Goal: Information Seeking & Learning: Learn about a topic

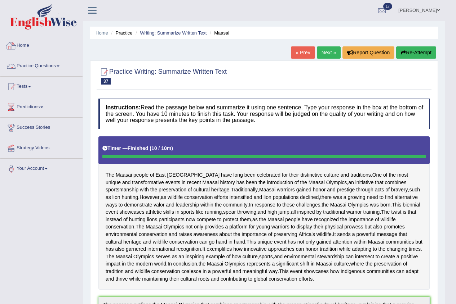
click at [17, 43] on link "Home" at bounding box center [41, 45] width 82 height 18
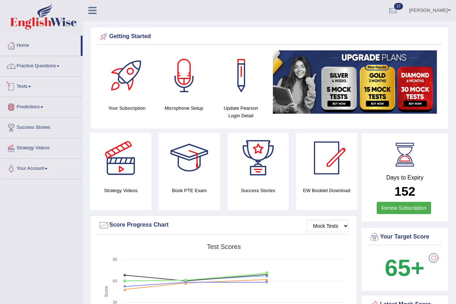
click at [25, 65] on link "Practice Questions" at bounding box center [41, 65] width 82 height 18
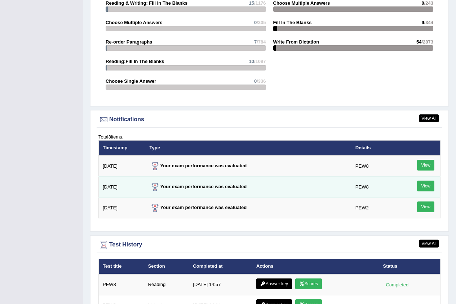
scroll to position [901, 0]
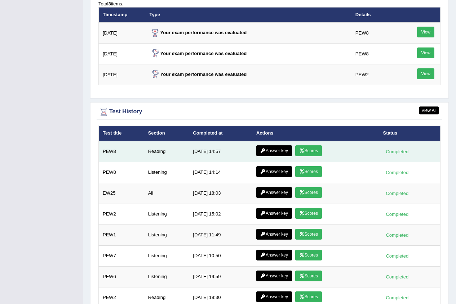
click at [306, 151] on link "Scores" at bounding box center [308, 151] width 27 height 11
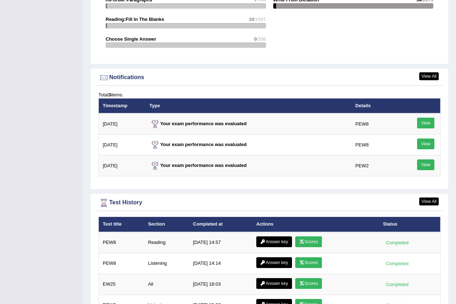
scroll to position [940, 0]
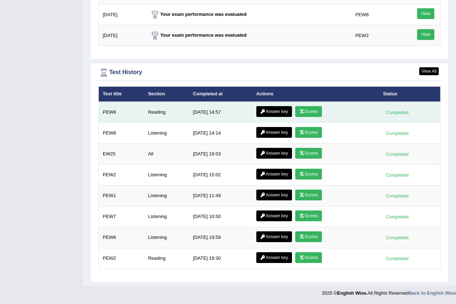
click at [280, 108] on link "Answer key" at bounding box center [274, 111] width 36 height 11
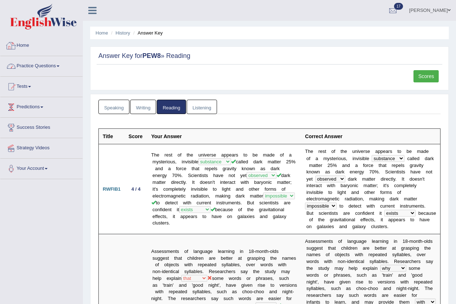
click at [25, 47] on link "Home" at bounding box center [41, 45] width 82 height 18
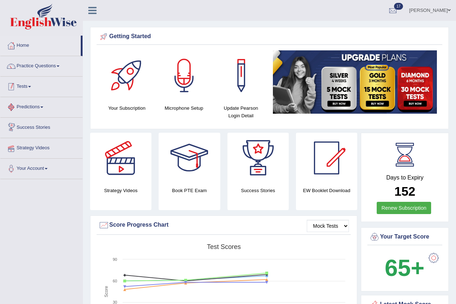
click at [31, 92] on link "Tests" at bounding box center [41, 86] width 82 height 18
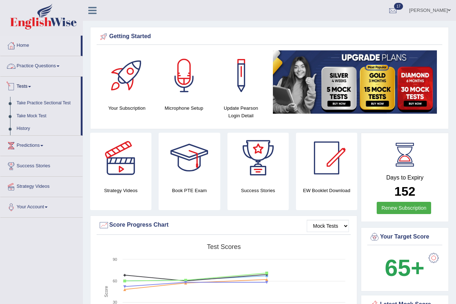
click at [58, 63] on link "Practice Questions" at bounding box center [41, 65] width 82 height 18
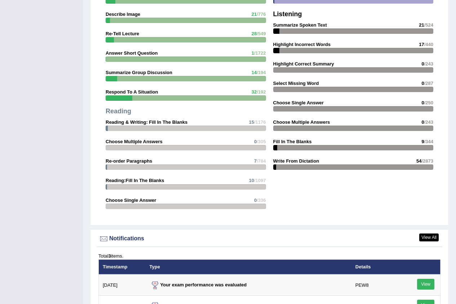
scroll to position [901, 0]
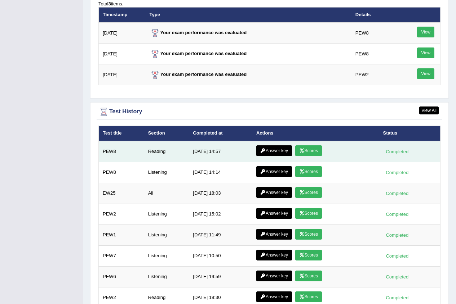
click at [320, 150] on link "Scores" at bounding box center [308, 151] width 27 height 11
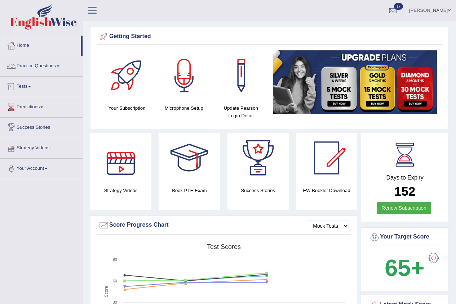
click at [31, 82] on link "Tests" at bounding box center [41, 86] width 82 height 18
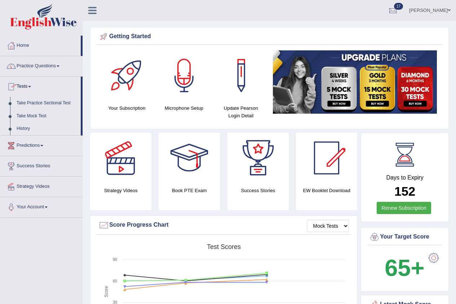
click at [40, 124] on link "History" at bounding box center [46, 129] width 67 height 13
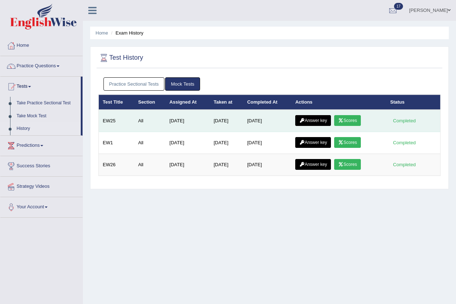
click at [319, 119] on link "Answer key" at bounding box center [313, 120] width 36 height 11
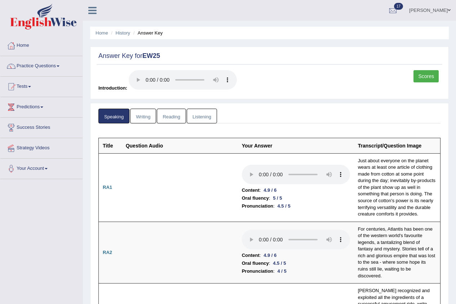
click at [427, 75] on link "Scores" at bounding box center [425, 76] width 25 height 12
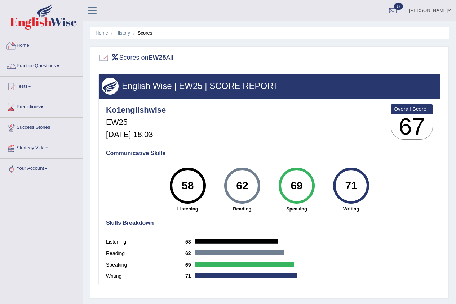
click at [28, 45] on link "Home" at bounding box center [41, 45] width 82 height 18
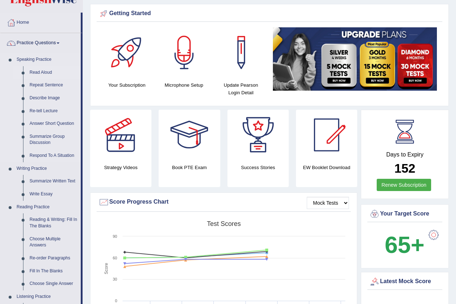
scroll to position [36, 0]
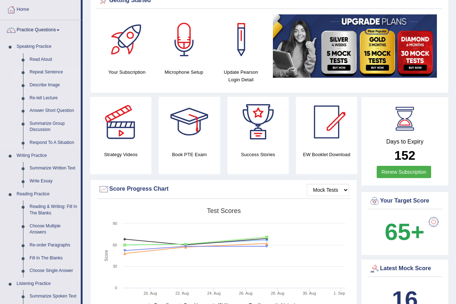
click at [51, 71] on link "Repeat Sentence" at bounding box center [53, 72] width 54 height 13
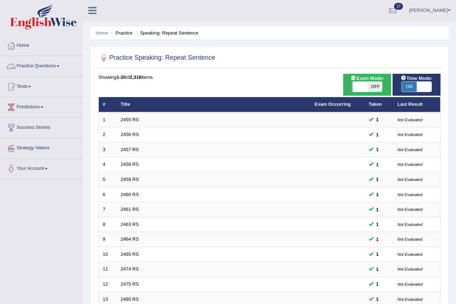
click at [372, 86] on span "OFF" at bounding box center [374, 87] width 15 height 10
checkbox input "true"
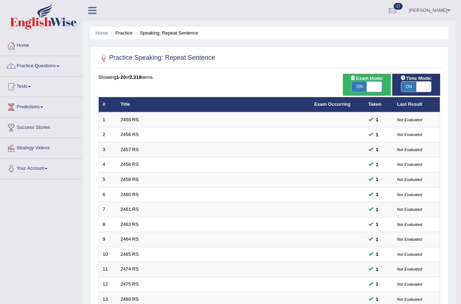
click at [0, 0] on div "Success Exam mode changed OK" at bounding box center [0, 0] width 0 height 0
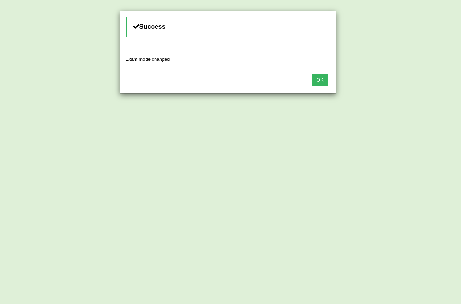
click at [317, 77] on button "OK" at bounding box center [320, 80] width 17 height 12
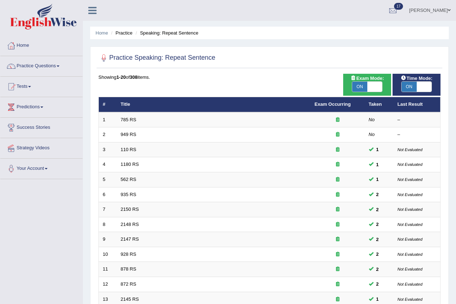
click at [368, 86] on span at bounding box center [374, 87] width 15 height 10
checkbox input "false"
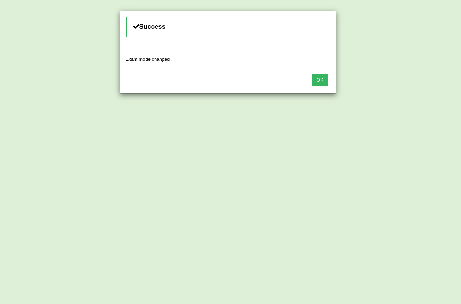
click at [319, 81] on button "OK" at bounding box center [320, 80] width 17 height 12
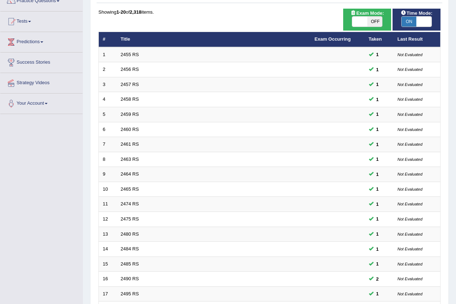
scroll to position [173, 0]
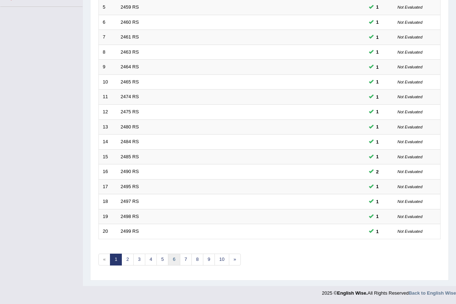
click at [173, 264] on link "6" at bounding box center [174, 260] width 12 height 12
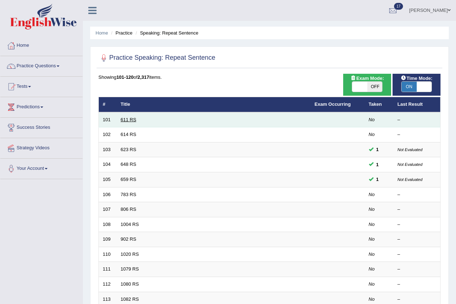
click at [127, 119] on link "611 RS" at bounding box center [128, 119] width 15 height 5
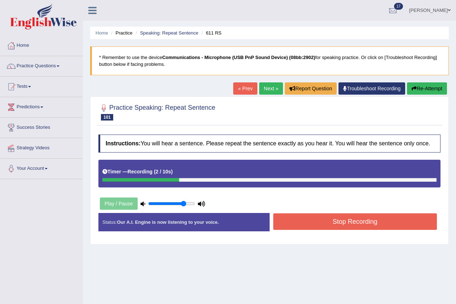
click at [368, 88] on link "Troubleshoot Recording" at bounding box center [371, 89] width 67 height 12
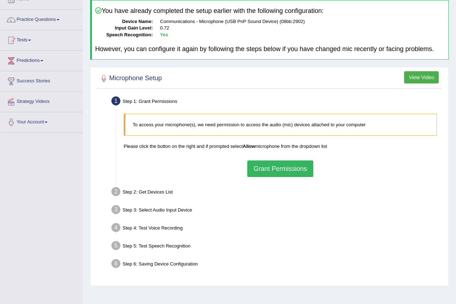
scroll to position [72, 0]
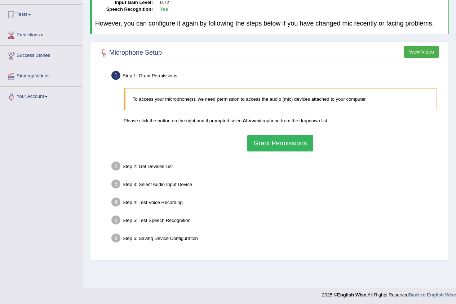
click at [272, 141] on button "Grant Permissions" at bounding box center [280, 143] width 66 height 17
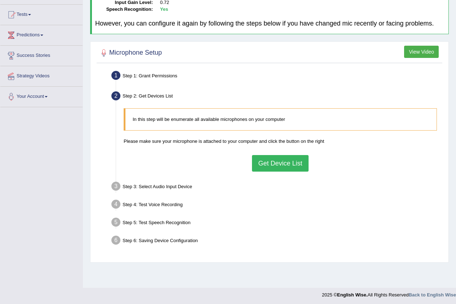
click at [287, 164] on button "Get Device List" at bounding box center [280, 163] width 56 height 17
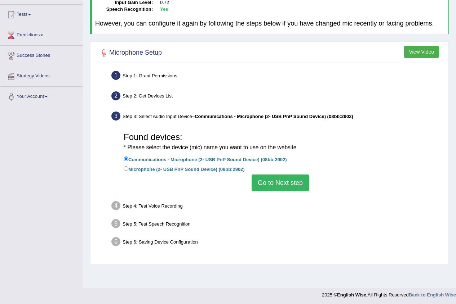
click at [218, 168] on label "Microphone (2- USB PnP Sound Device) (08bb:2902)" at bounding box center [184, 169] width 121 height 8
click at [128, 168] on input "Microphone (2- USB PnP Sound Device) (08bb:2902)" at bounding box center [126, 168] width 5 height 5
radio input "true"
click at [225, 157] on label "Communications - Microphone (2- USB PnP Sound Device) (08bb:2902)" at bounding box center [205, 159] width 163 height 8
click at [128, 157] on input "Communications - Microphone (2- USB PnP Sound Device) (08bb:2902)" at bounding box center [126, 159] width 5 height 5
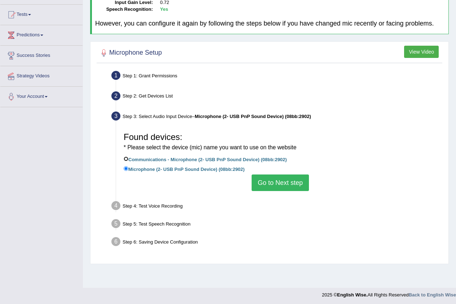
radio input "true"
click at [226, 168] on label "Microphone (2- USB PnP Sound Device) (08bb:2902)" at bounding box center [184, 169] width 121 height 8
click at [128, 168] on input "Microphone (2- USB PnP Sound Device) (08bb:2902)" at bounding box center [126, 168] width 5 height 5
radio input "true"
click at [228, 155] on div "Found devices: * Please select the device (mic) name you want to use on the web…" at bounding box center [280, 160] width 320 height 70
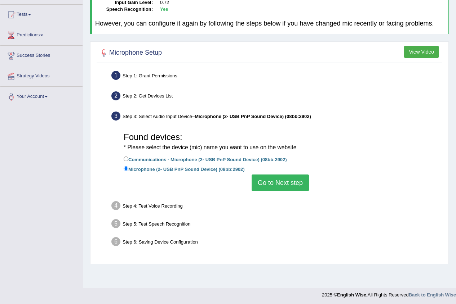
click at [228, 159] on label "Communications - Microphone (2- USB PnP Sound Device) (08bb:2902)" at bounding box center [205, 159] width 163 height 8
click at [128, 159] on input "Communications - Microphone (2- USB PnP Sound Device) (08bb:2902)" at bounding box center [126, 159] width 5 height 5
radio input "true"
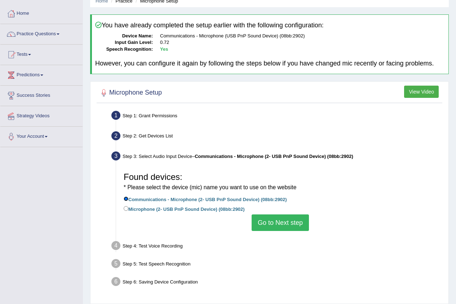
scroll to position [0, 0]
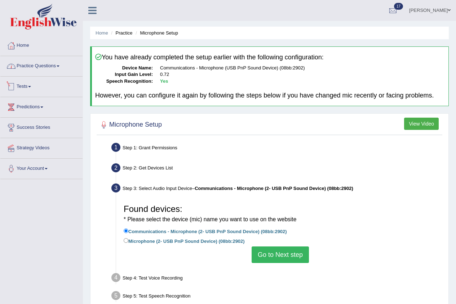
click at [50, 65] on link "Practice Questions" at bounding box center [41, 65] width 82 height 18
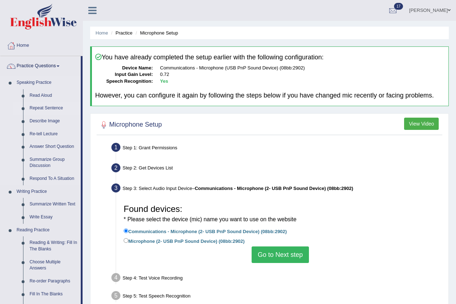
click at [40, 109] on link "Repeat Sentence" at bounding box center [53, 108] width 54 height 13
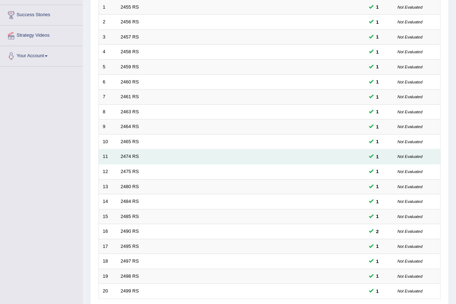
scroll to position [173, 0]
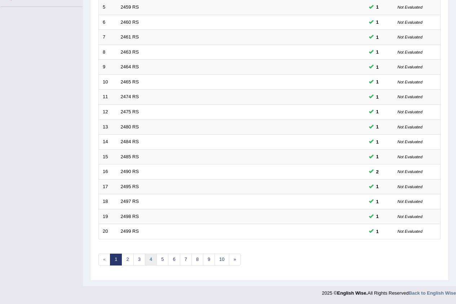
click at [148, 264] on link "4" at bounding box center [151, 260] width 12 height 12
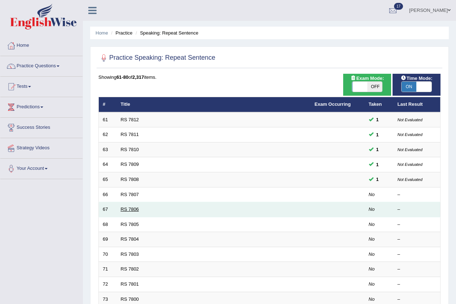
click at [129, 209] on link "RS 7806" at bounding box center [130, 209] width 18 height 5
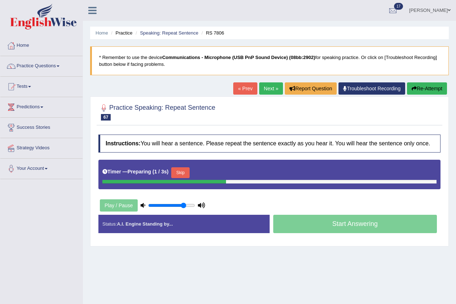
click at [369, 85] on link "Troubleshoot Recording" at bounding box center [371, 89] width 67 height 12
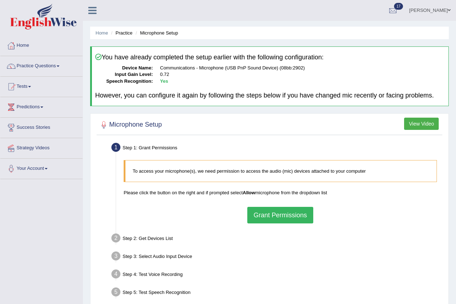
click at [259, 213] on button "Grant Permissions" at bounding box center [280, 215] width 66 height 17
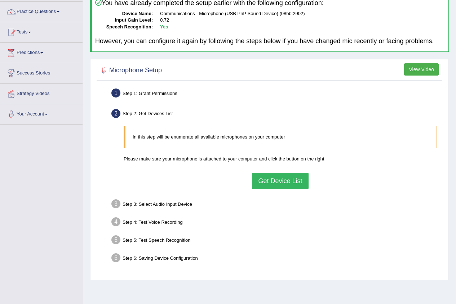
scroll to position [74, 0]
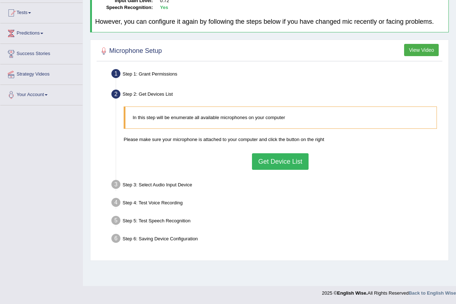
click at [269, 161] on button "Get Device List" at bounding box center [280, 162] width 56 height 17
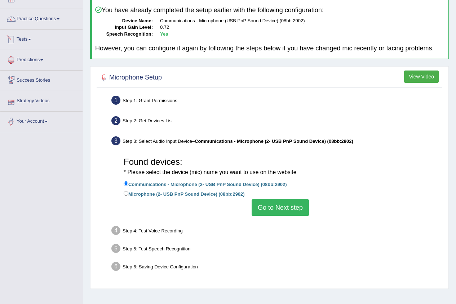
scroll to position [0, 0]
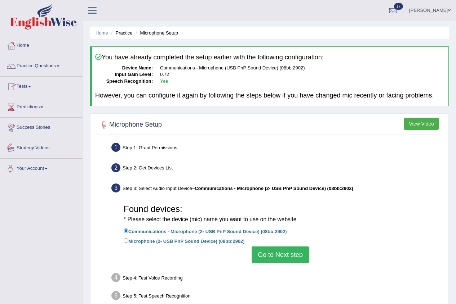
click at [36, 64] on link "Practice Questions" at bounding box center [41, 65] width 82 height 18
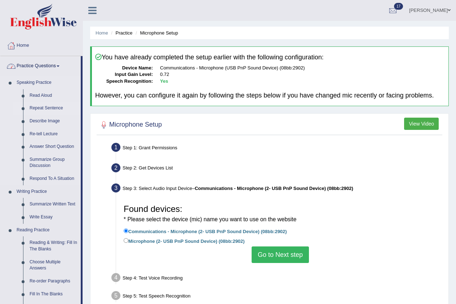
click at [46, 104] on link "Repeat Sentence" at bounding box center [53, 108] width 54 height 13
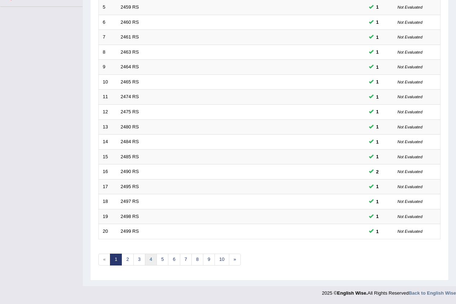
click at [155, 263] on link "4" at bounding box center [151, 260] width 12 height 12
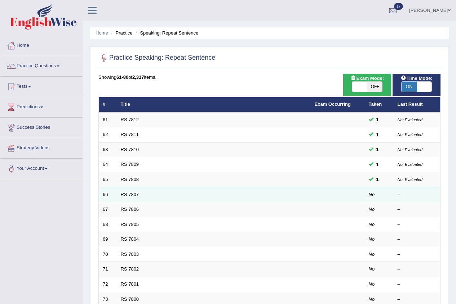
click at [119, 192] on td "RS 7807" at bounding box center [214, 194] width 194 height 15
click at [127, 194] on link "RS 7807" at bounding box center [130, 194] width 18 height 5
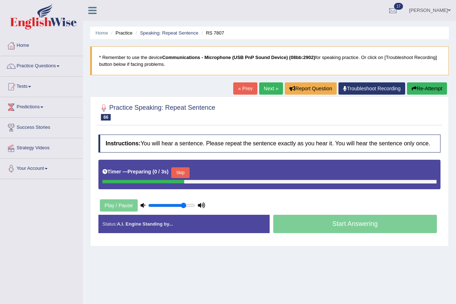
click at [382, 87] on link "Troubleshoot Recording" at bounding box center [371, 89] width 67 height 12
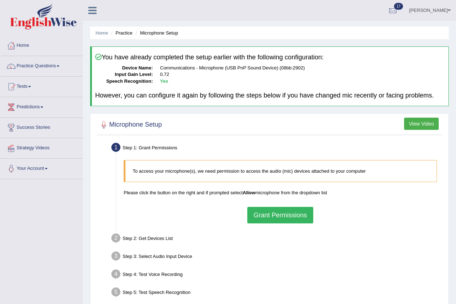
click at [258, 216] on button "Grant Permissions" at bounding box center [280, 215] width 66 height 17
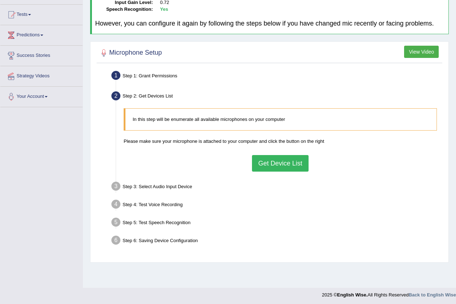
scroll to position [74, 0]
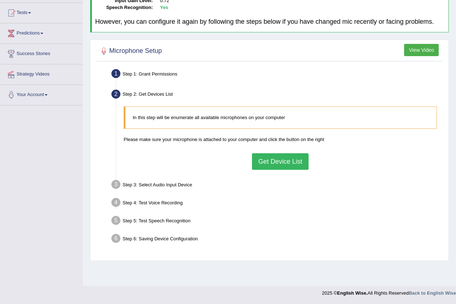
click at [271, 159] on button "Get Device List" at bounding box center [280, 162] width 56 height 17
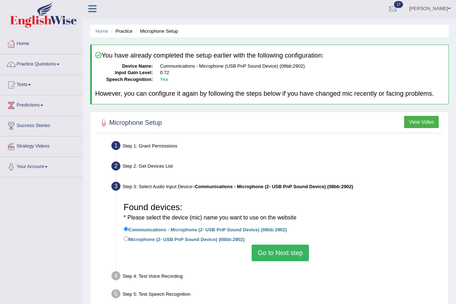
scroll to position [0, 0]
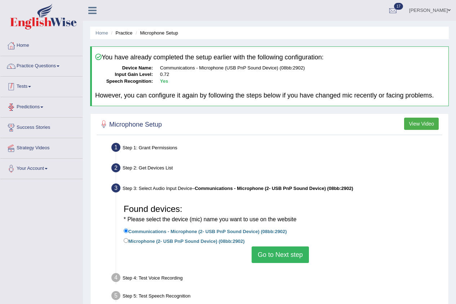
click at [30, 71] on link "Practice Questions" at bounding box center [41, 65] width 82 height 18
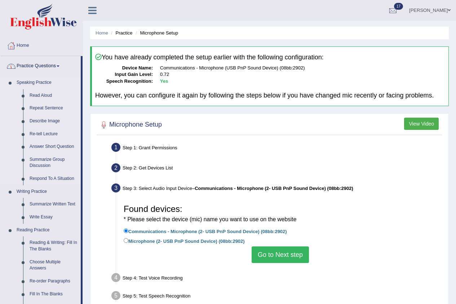
click at [30, 104] on link "Repeat Sentence" at bounding box center [53, 108] width 54 height 13
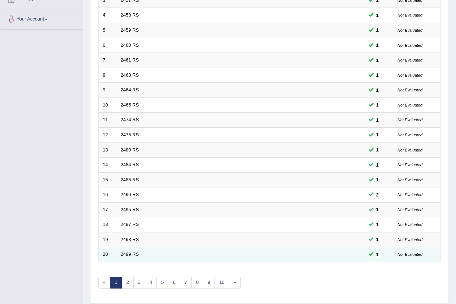
scroll to position [137, 0]
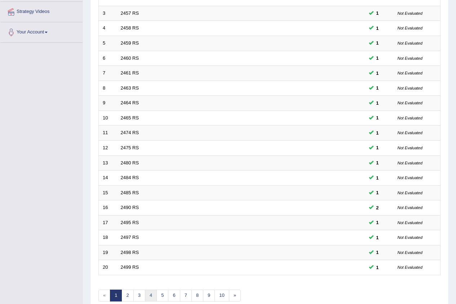
click at [153, 295] on link "4" at bounding box center [151, 296] width 12 height 12
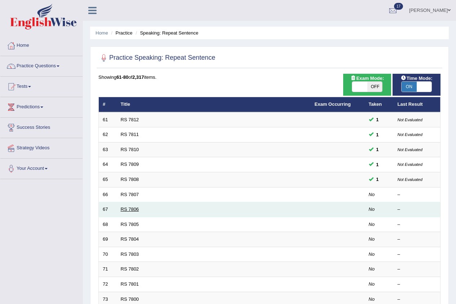
click at [124, 209] on link "RS 7806" at bounding box center [130, 209] width 18 height 5
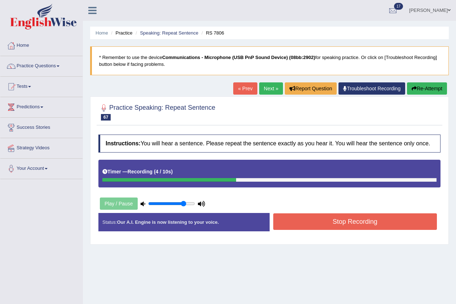
click at [401, 221] on button "Stop Recording" at bounding box center [355, 222] width 164 height 17
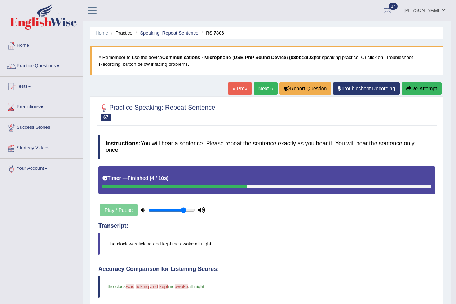
click at [268, 88] on link "Next »" at bounding box center [266, 89] width 24 height 12
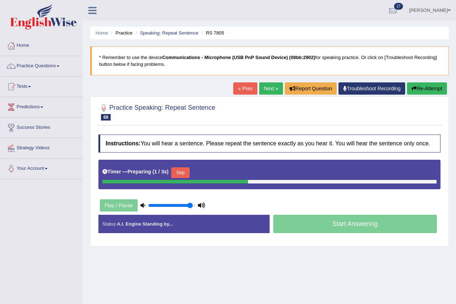
type input "0.95"
click at [190, 205] on input "range" at bounding box center [171, 206] width 47 height 6
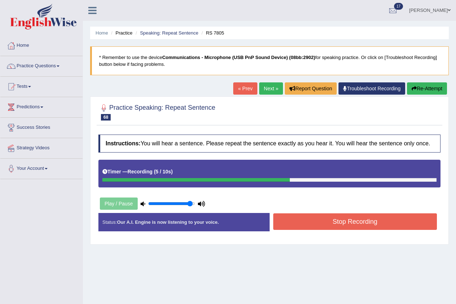
click at [326, 224] on button "Stop Recording" at bounding box center [355, 222] width 164 height 17
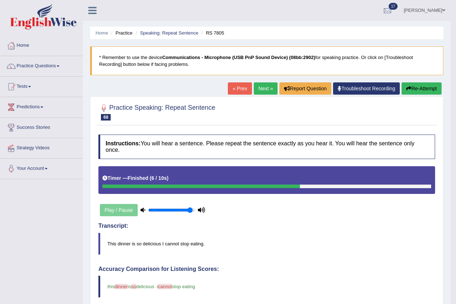
click at [264, 92] on link "Next »" at bounding box center [266, 89] width 24 height 12
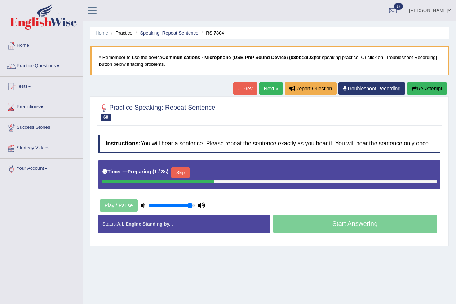
click at [184, 172] on button "Skip" at bounding box center [180, 173] width 18 height 11
click at [213, 174] on button "Skip" at bounding box center [212, 173] width 18 height 11
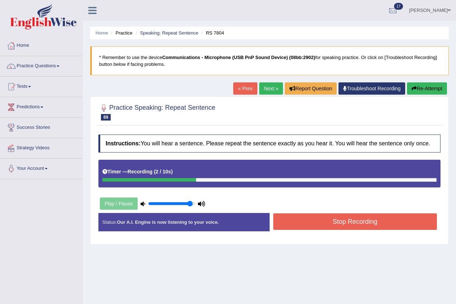
click at [343, 224] on button "Stop Recording" at bounding box center [355, 222] width 164 height 17
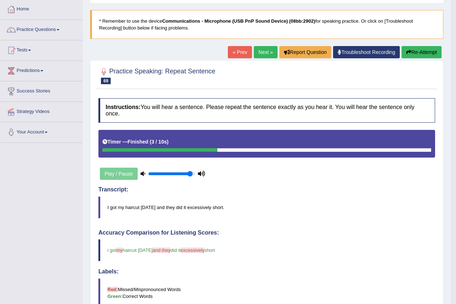
scroll to position [72, 0]
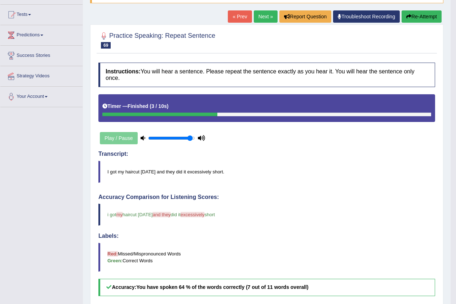
click at [265, 12] on link "Next »" at bounding box center [266, 16] width 24 height 12
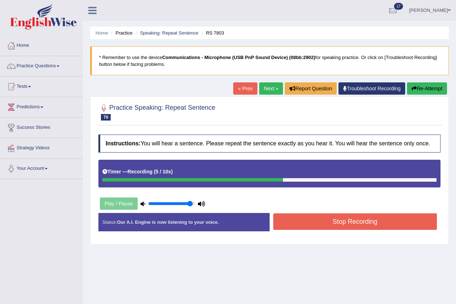
click at [323, 218] on button "Stop Recording" at bounding box center [355, 222] width 164 height 17
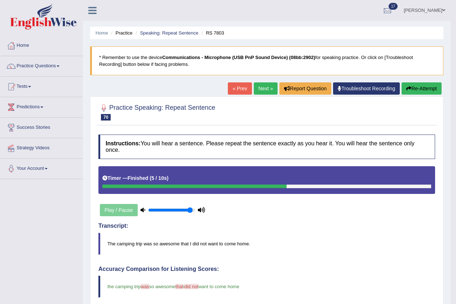
click at [264, 89] on link "Next »" at bounding box center [266, 89] width 24 height 12
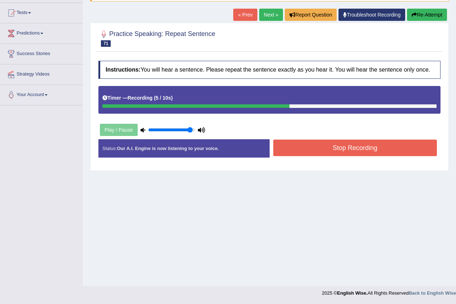
click at [324, 152] on button "Stop Recording" at bounding box center [355, 148] width 164 height 17
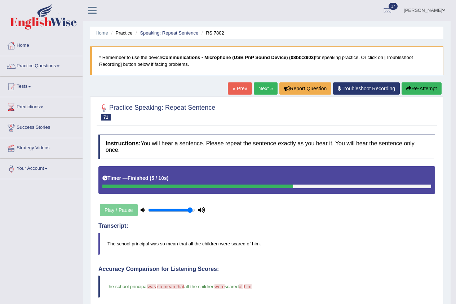
click at [270, 89] on link "Next »" at bounding box center [266, 89] width 24 height 12
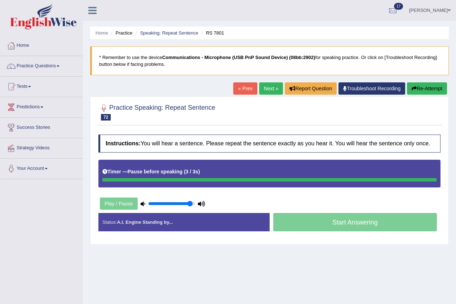
click at [203, 170] on div "Timer — Pause before speaking ( 3 / 3s )" at bounding box center [269, 172] width 334 height 13
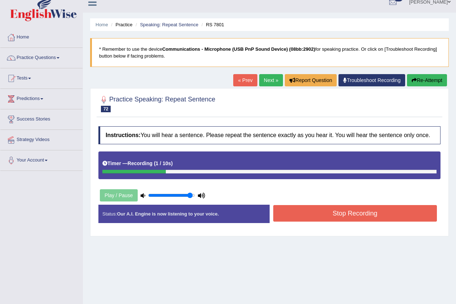
scroll to position [36, 0]
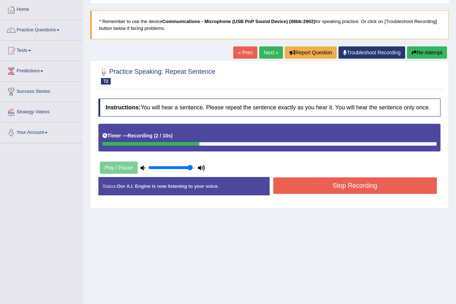
click at [365, 190] on button "Stop Recording" at bounding box center [355, 186] width 164 height 17
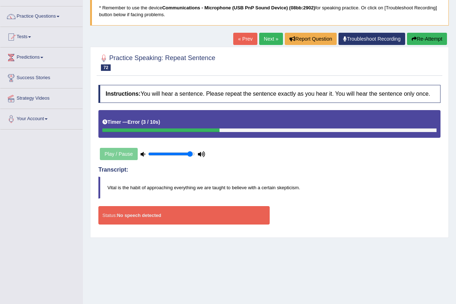
scroll to position [0, 0]
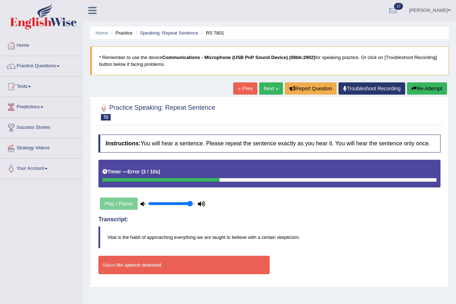
click at [270, 89] on link "Next »" at bounding box center [271, 89] width 24 height 12
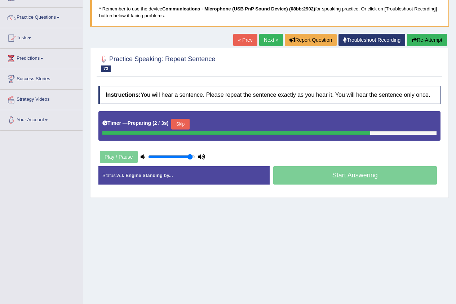
scroll to position [72, 0]
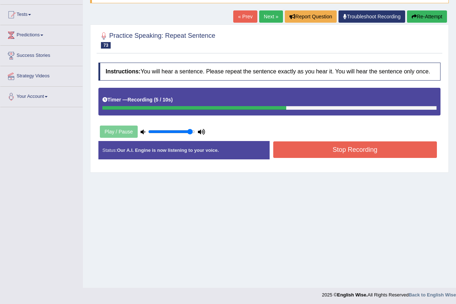
click at [367, 150] on button "Stop Recording" at bounding box center [355, 150] width 164 height 17
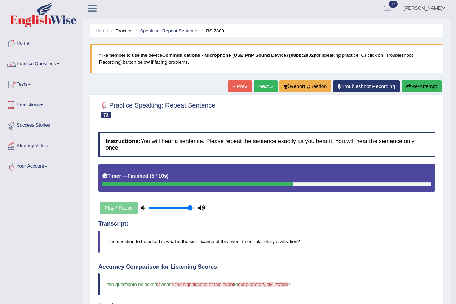
scroll to position [0, 0]
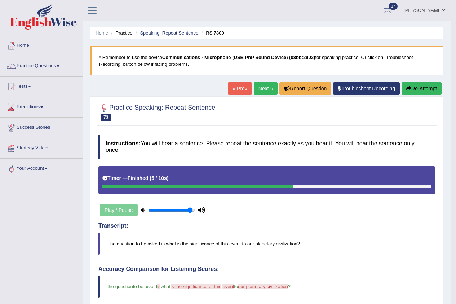
click at [259, 86] on link "Next »" at bounding box center [266, 89] width 24 height 12
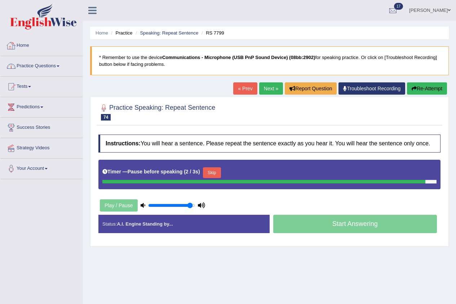
click at [24, 46] on link "Home" at bounding box center [41, 45] width 82 height 18
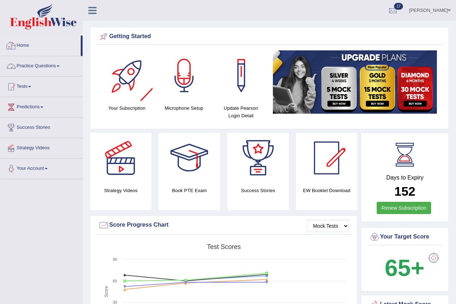
click at [53, 66] on link "Practice Questions" at bounding box center [41, 65] width 82 height 18
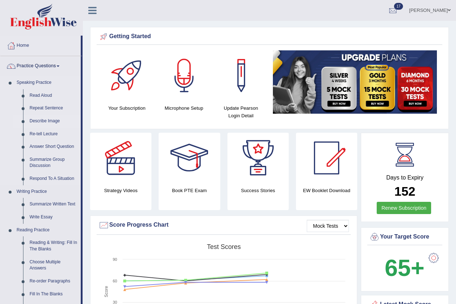
click at [43, 120] on link "Describe Image" at bounding box center [53, 121] width 54 height 13
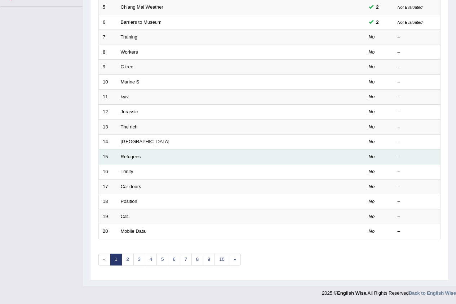
click at [311, 160] on td at bounding box center [338, 157] width 54 height 15
click at [125, 158] on link "Refugees" at bounding box center [131, 156] width 20 height 5
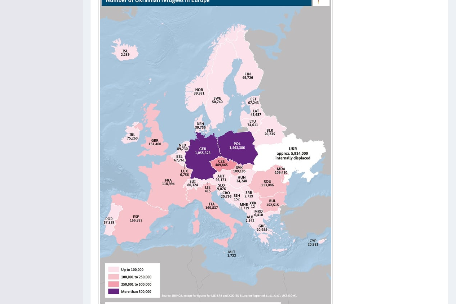
scroll to position [210, 0]
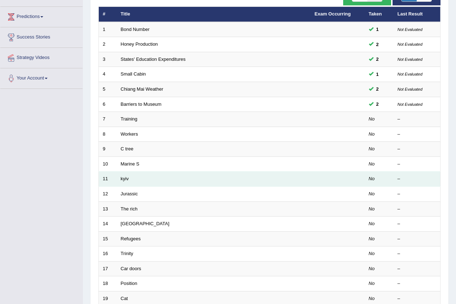
scroll to position [108, 0]
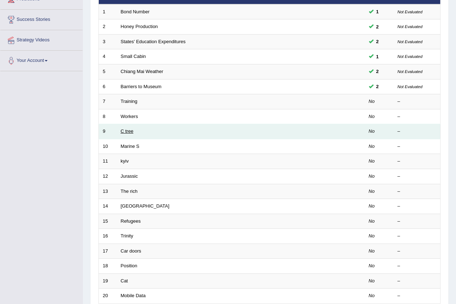
click at [122, 133] on link "C tree" at bounding box center [127, 131] width 13 height 5
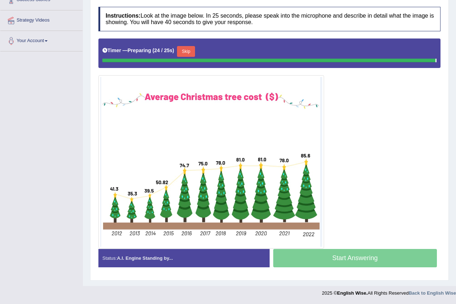
scroll to position [126, 0]
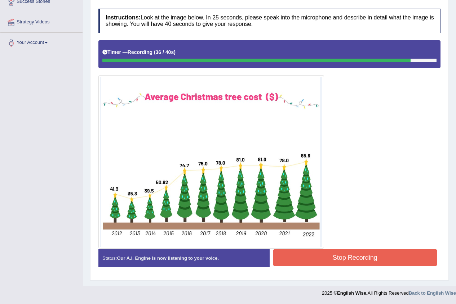
click at [397, 251] on button "Stop Recording" at bounding box center [355, 258] width 164 height 17
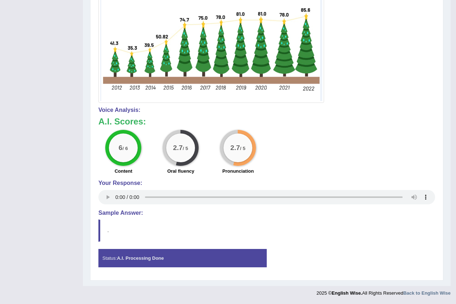
scroll to position [0, 0]
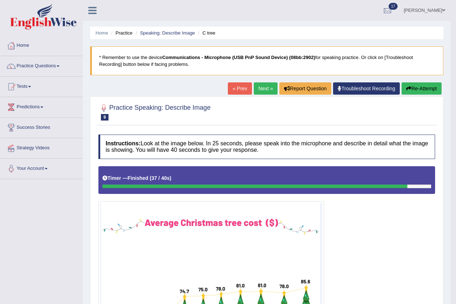
click at [264, 87] on link "Next »" at bounding box center [266, 89] width 24 height 12
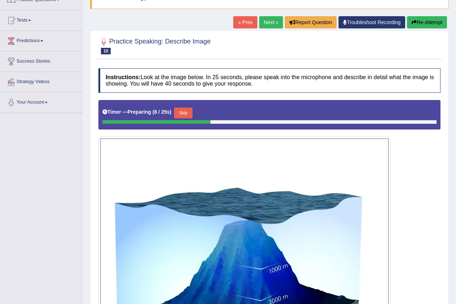
scroll to position [66, 0]
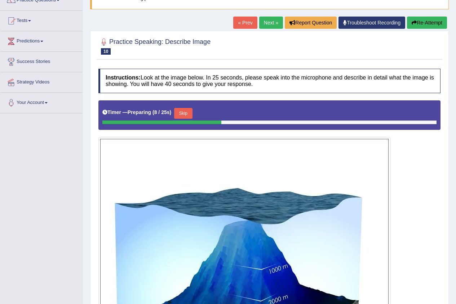
click at [269, 22] on link "Next »" at bounding box center [271, 23] width 24 height 12
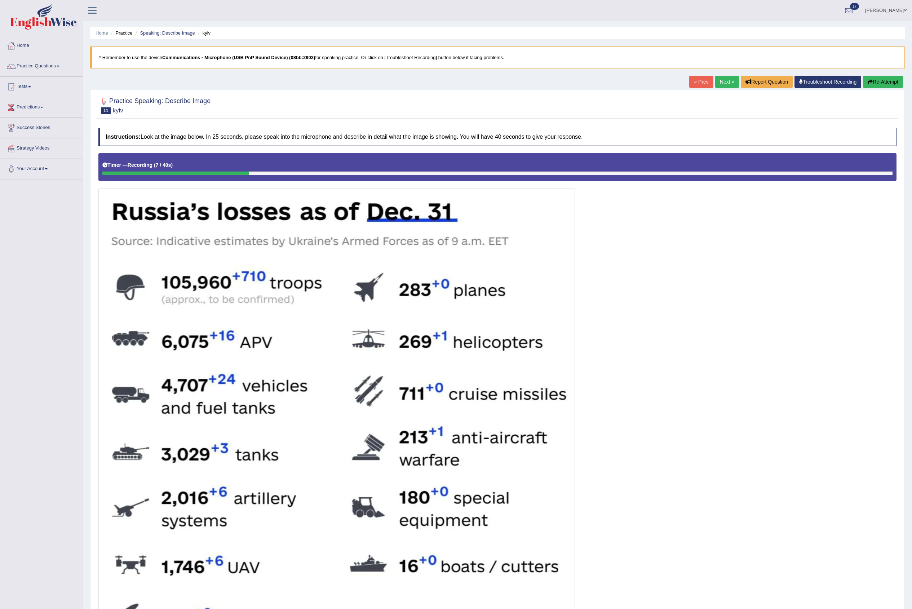
click at [455, 84] on button "Re-Attempt" at bounding box center [883, 82] width 40 height 12
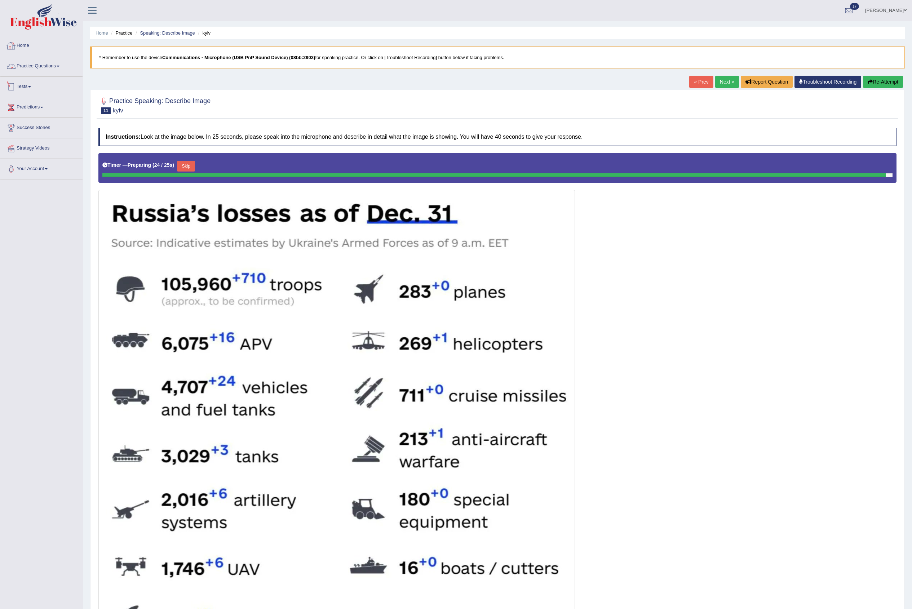
click at [25, 48] on link "Home" at bounding box center [41, 45] width 82 height 18
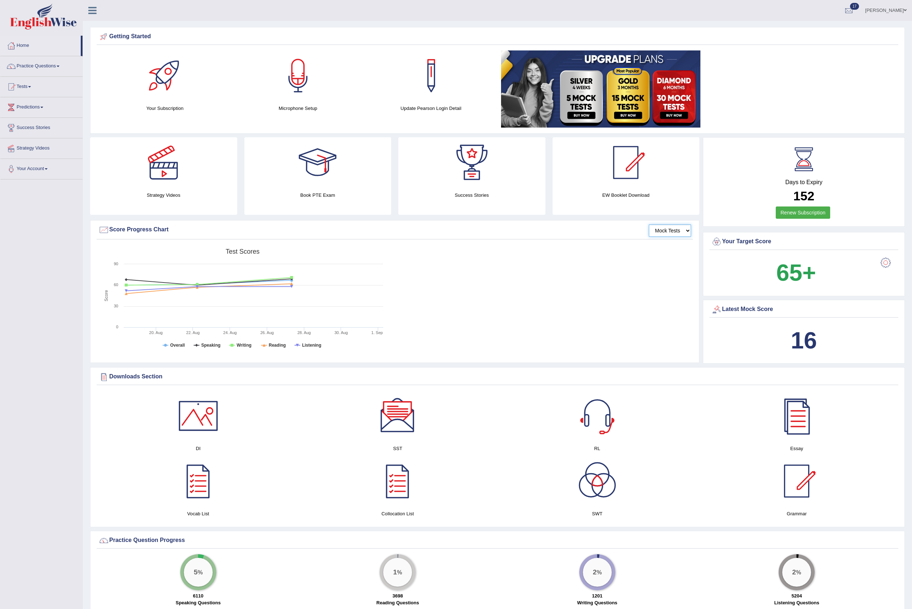
click at [674, 235] on select "Mock Tests" at bounding box center [670, 230] width 42 height 12
click at [649, 226] on select "Mock Tests" at bounding box center [670, 230] width 42 height 12
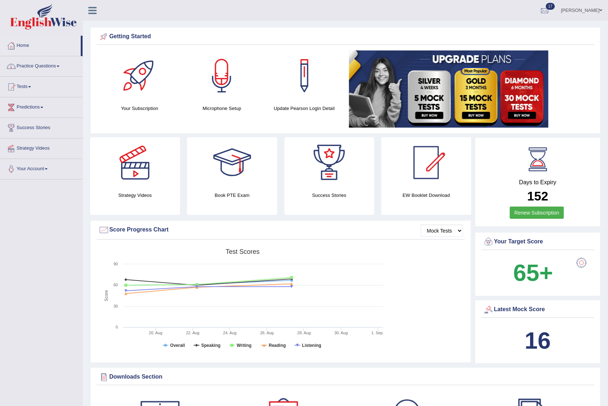
click at [19, 70] on link "Practice Questions" at bounding box center [41, 65] width 82 height 18
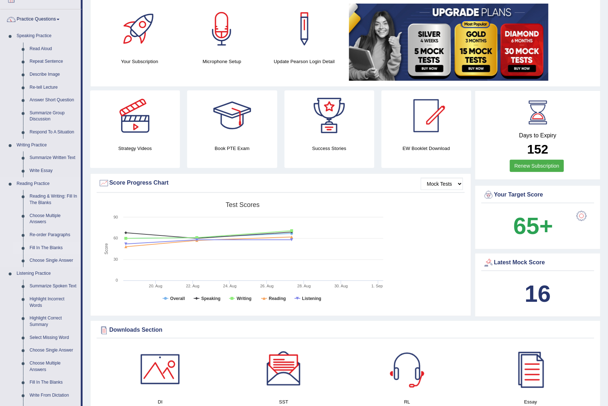
scroll to position [240, 0]
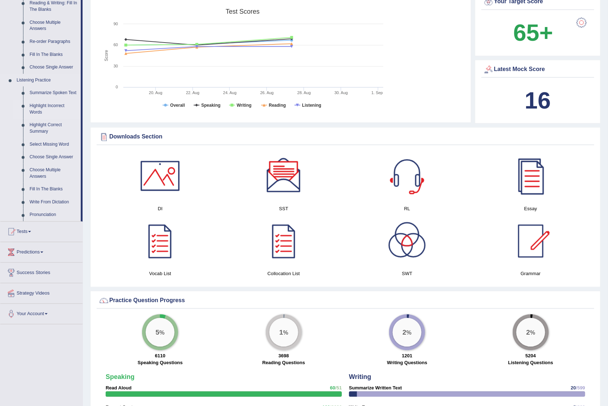
click at [34, 107] on link "Highlight Incorrect Words" at bounding box center [53, 108] width 54 height 19
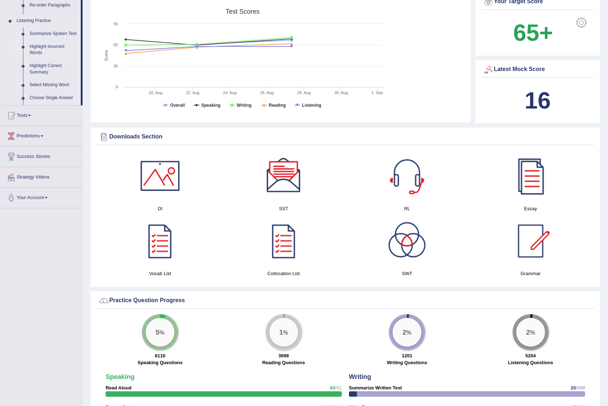
scroll to position [111, 0]
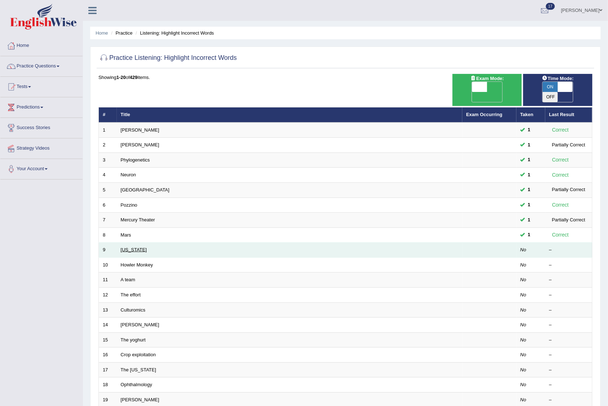
click at [125, 247] on link "[US_STATE]" at bounding box center [134, 249] width 26 height 5
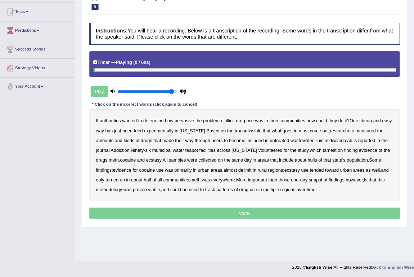
scroll to position [74, 0]
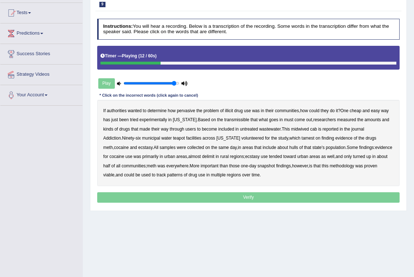
click at [225, 118] on b "transmissible" at bounding box center [236, 119] width 25 height 5
click at [292, 128] on b "midwived" at bounding box center [301, 128] width 18 height 5
click at [302, 139] on b "tamest" at bounding box center [308, 137] width 13 height 5
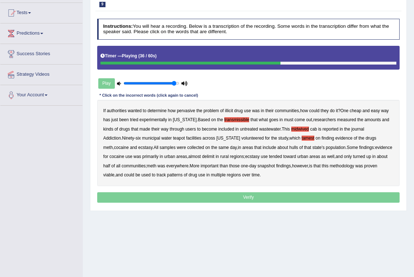
click at [290, 147] on b "hulls" at bounding box center [294, 147] width 9 height 5
click at [202, 155] on b "delimit" at bounding box center [208, 156] width 12 height 5
click at [330, 164] on b "methodology" at bounding box center [342, 165] width 25 height 5
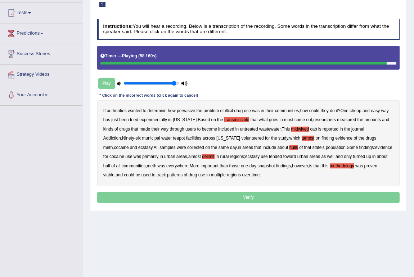
click at [330, 165] on b "methodology" at bounding box center [342, 165] width 25 height 5
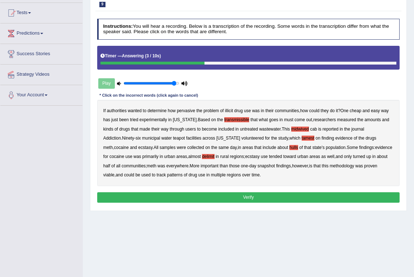
click at [143, 194] on button "Verify" at bounding box center [248, 197] width 303 height 10
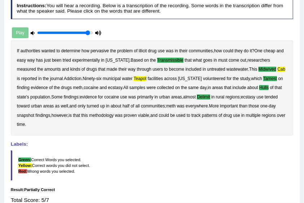
scroll to position [0, 0]
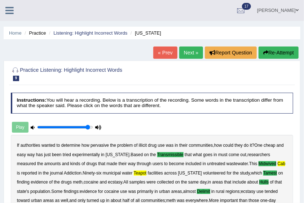
click at [198, 50] on link "Next »" at bounding box center [191, 52] width 24 height 12
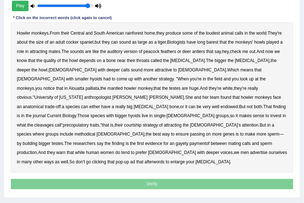
scroll to position [150, 0]
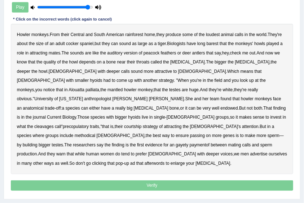
drag, startPoint x: 266, startPoint y: 106, endPoint x: 226, endPoint y: 114, distance: 40.7
click at [54, 124] on b "cleavages" at bounding box center [43, 126] width 19 height 5
drag, startPoint x: 263, startPoint y: 116, endPoint x: 223, endPoint y: 120, distance: 39.8
click at [95, 133] on b "methodical" at bounding box center [85, 135] width 21 height 5
drag, startPoint x: 61, startPoint y: 135, endPoint x: 65, endPoint y: 136, distance: 3.8
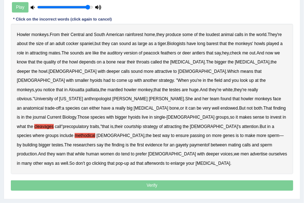
click at [175, 142] on b "gayety" at bounding box center [181, 144] width 13 height 5
click at [165, 161] on b "afterwords" at bounding box center [154, 163] width 20 height 5
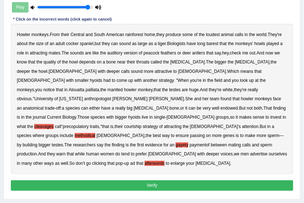
click at [123, 180] on button "Verify" at bounding box center [152, 185] width 283 height 10
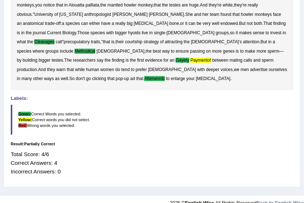
scroll to position [0, 0]
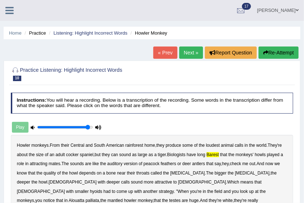
click at [190, 52] on link "Next »" at bounding box center [191, 52] width 24 height 12
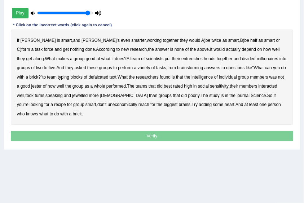
scroll to position [143, 0]
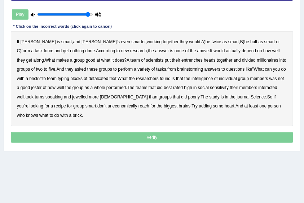
click at [181, 58] on b "entrenches" at bounding box center [191, 60] width 21 height 5
drag, startPoint x: 213, startPoint y: 61, endPoint x: 220, endPoint y: 59, distance: 7.0
click at [257, 60] on b "millionaires" at bounding box center [267, 60] width 21 height 5
click at [88, 78] on b "defalcated" at bounding box center [98, 78] width 20 height 5
click at [42, 85] on b "jester" at bounding box center [36, 87] width 10 height 5
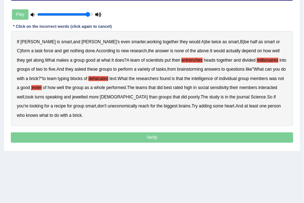
click at [72, 94] on b "jewelled" at bounding box center [79, 96] width 15 height 5
click at [108, 106] on b "uneconomically" at bounding box center [123, 105] width 30 height 5
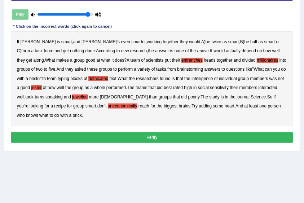
click at [205, 132] on button "Verify" at bounding box center [152, 137] width 283 height 10
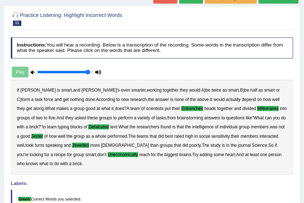
scroll to position [0, 0]
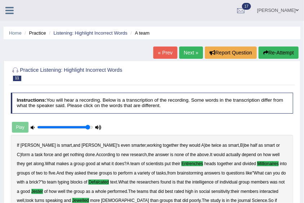
click at [193, 54] on link "Next »" at bounding box center [191, 52] width 24 height 12
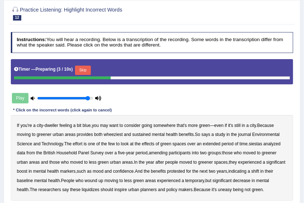
scroll to position [48, 0]
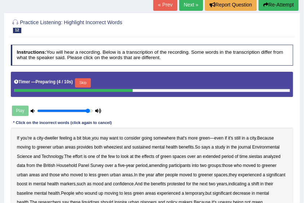
click at [86, 80] on button "Skip" at bounding box center [82, 82] width 15 height 9
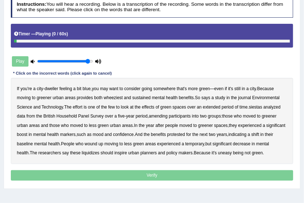
scroll to position [120, 0]
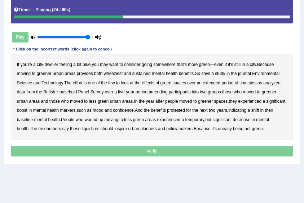
drag, startPoint x: 254, startPoint y: 82, endPoint x: 119, endPoint y: 95, distance: 135.8
click at [200, 85] on div "If you're a city - dweller feeling a bit blue , you may want to consider going …" at bounding box center [152, 97] width 283 height 86
click at [262, 81] on b "siestas" at bounding box center [255, 82] width 13 height 5
drag, startPoint x: 152, startPoint y: 89, endPoint x: 169, endPoint y: 90, distance: 16.6
click at [159, 90] on b "amending" at bounding box center [158, 91] width 19 height 5
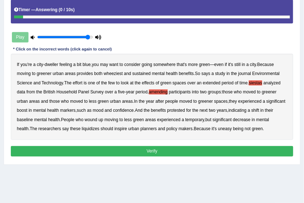
click at [87, 148] on button "Verify" at bounding box center [152, 151] width 283 height 10
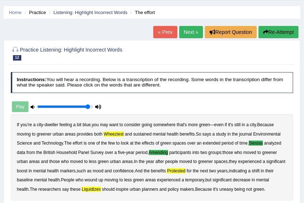
scroll to position [18, 0]
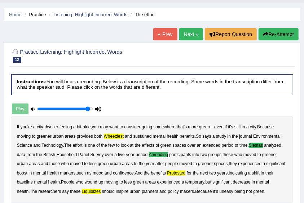
click at [283, 29] on button "Re-Attempt" at bounding box center [278, 34] width 40 height 12
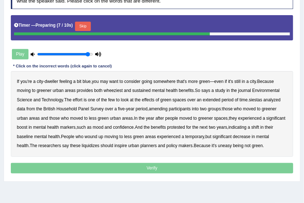
scroll to position [127, 0]
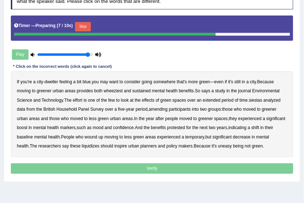
click at [80, 22] on button "Skip" at bounding box center [82, 26] width 15 height 9
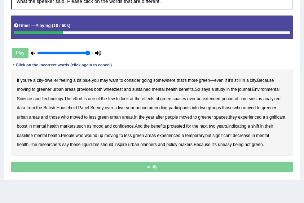
click at [116, 88] on b "wheeziest" at bounding box center [113, 89] width 19 height 5
drag, startPoint x: 259, startPoint y: 98, endPoint x: 239, endPoint y: 99, distance: 20.6
click at [257, 98] on b "siestas" at bounding box center [255, 98] width 13 height 5
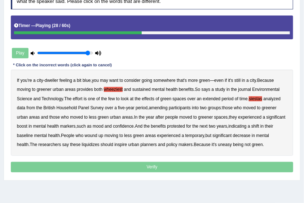
drag, startPoint x: 157, startPoint y: 106, endPoint x: 164, endPoint y: 106, distance: 6.5
click at [162, 106] on b "amending" at bounding box center [158, 107] width 19 height 5
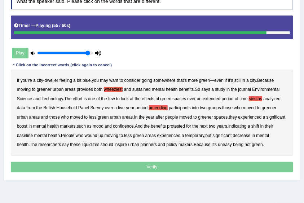
drag, startPoint x: 77, startPoint y: 143, endPoint x: 82, endPoint y: 143, distance: 4.3
click at [82, 143] on b "liquidizes" at bounding box center [91, 144] width 18 height 5
click at [173, 165] on p "Verify" at bounding box center [152, 167] width 283 height 10
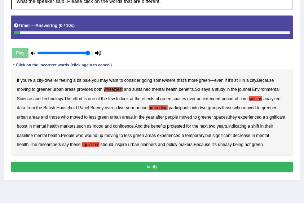
click at [171, 164] on button "Verify" at bounding box center [152, 167] width 283 height 10
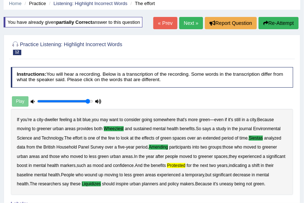
scroll to position [0, 0]
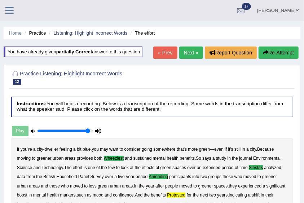
click at [265, 51] on icon "button" at bounding box center [265, 52] width 5 height 5
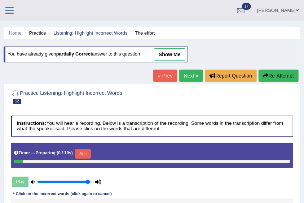
click at [84, 152] on button "Skip" at bounding box center [82, 153] width 15 height 9
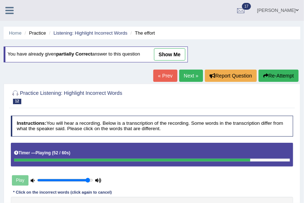
click at [170, 57] on link "show me" at bounding box center [169, 54] width 31 height 12
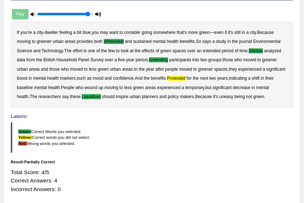
scroll to position [120, 0]
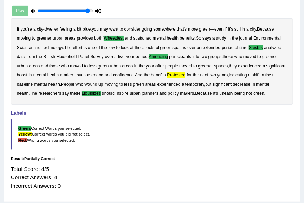
click at [182, 73] on b "protested" at bounding box center [176, 74] width 18 height 5
click at [183, 73] on b "protested" at bounding box center [176, 74] width 18 height 5
drag, startPoint x: 183, startPoint y: 72, endPoint x: 174, endPoint y: 68, distance: 9.0
click at [182, 74] on b "protested" at bounding box center [176, 74] width 18 height 5
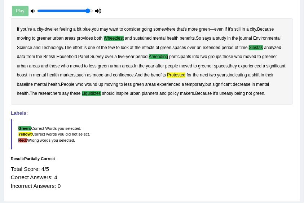
click at [157, 55] on b "amending" at bounding box center [158, 56] width 19 height 5
click at [224, 71] on div "If you're a city - dweller feeling a bit blue , you may want to consider going …" at bounding box center [152, 61] width 283 height 86
click at [224, 74] on b "years" at bounding box center [222, 74] width 10 height 5
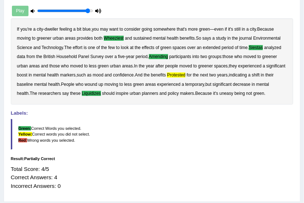
click at [224, 74] on b "years" at bounding box center [222, 74] width 10 height 5
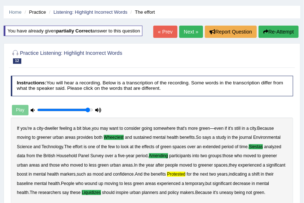
scroll to position [0, 0]
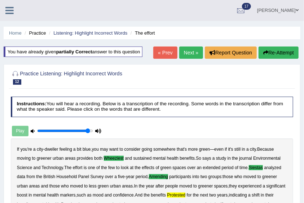
click at [6, 14] on icon at bounding box center [9, 10] width 8 height 9
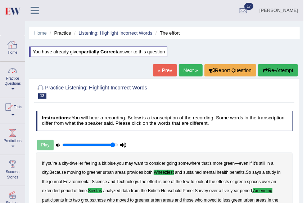
click at [18, 76] on div "Saving your answer..." at bounding box center [153, 101] width 307 height 203
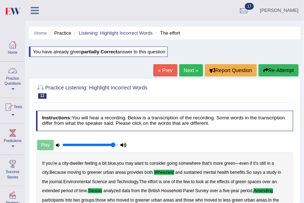
click at [16, 86] on link "Practice Questions" at bounding box center [12, 79] width 25 height 34
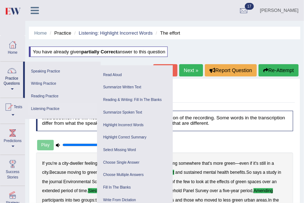
click at [48, 109] on link "Listening Practice" at bounding box center [62, 109] width 68 height 13
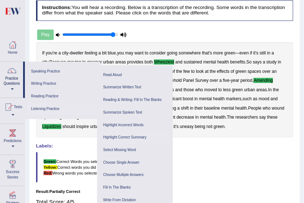
scroll to position [120, 0]
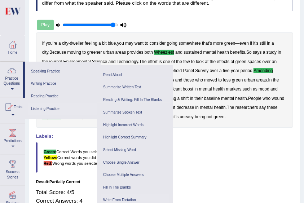
click at [124, 197] on link "Write From Dictation" at bounding box center [135, 200] width 68 height 13
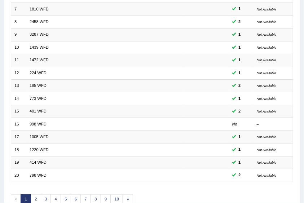
scroll to position [214, 0]
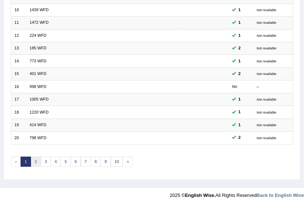
click at [35, 160] on link "2" at bounding box center [36, 162] width 10 height 10
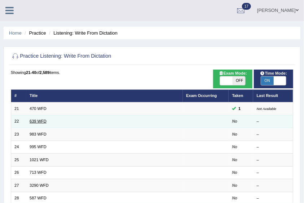
click at [40, 120] on link "639 WFD" at bounding box center [38, 121] width 17 height 4
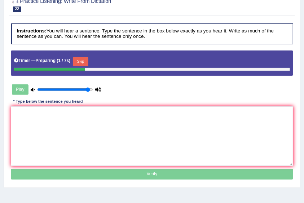
scroll to position [72, 0]
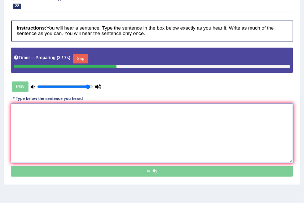
drag, startPoint x: 74, startPoint y: 136, endPoint x: 76, endPoint y: 133, distance: 3.8
click at [76, 133] on textarea at bounding box center [152, 132] width 283 height 59
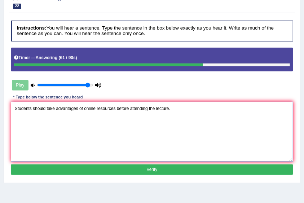
type textarea "Students should take advantages of online resources before attending the lectur…"
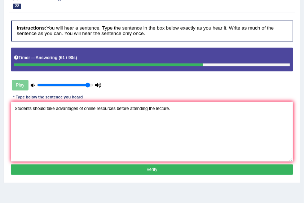
click at [90, 164] on button "Verify" at bounding box center [152, 169] width 283 height 10
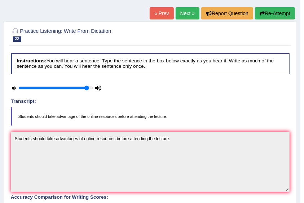
scroll to position [34, 0]
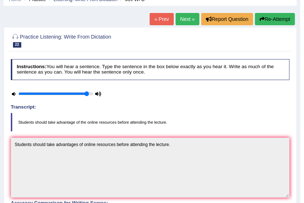
click at [182, 21] on link "Next »" at bounding box center [187, 19] width 24 height 12
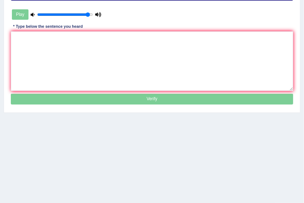
scroll to position [143, 0]
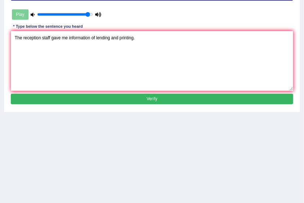
type textarea "The reception staff gave me information of lending and printing."
click at [81, 97] on button "Verify" at bounding box center [152, 99] width 283 height 10
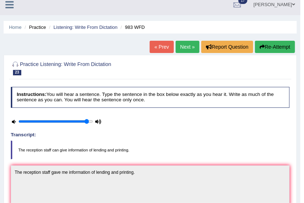
scroll to position [0, 0]
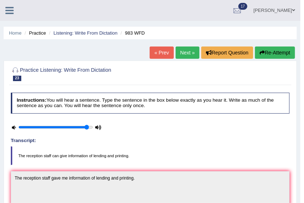
click at [193, 53] on link "Next »" at bounding box center [187, 52] width 24 height 12
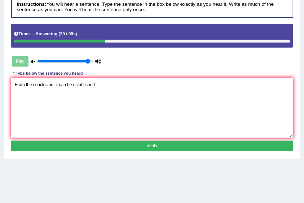
type textarea "From the conclusion, it can be established"
click at [123, 149] on button "Verify" at bounding box center [152, 146] width 283 height 10
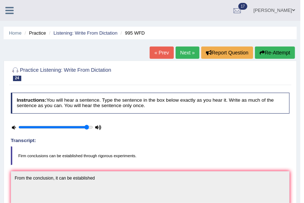
click at [281, 57] on button "Re-Attempt" at bounding box center [275, 52] width 40 height 12
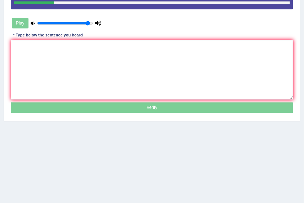
scroll to position [120, 0]
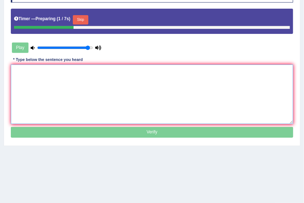
click at [94, 96] on textarea at bounding box center [152, 94] width 283 height 59
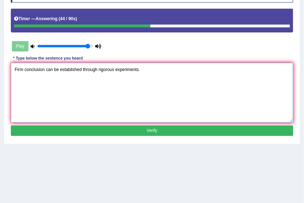
type textarea "Firm conclusion can be established through rigorous experiments."
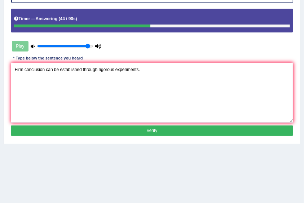
click at [107, 131] on button "Verify" at bounding box center [152, 130] width 283 height 10
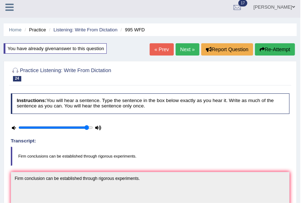
scroll to position [0, 0]
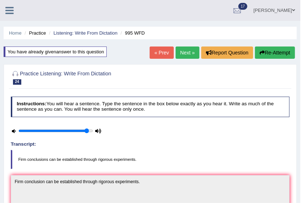
click at [191, 55] on link "Next »" at bounding box center [187, 52] width 24 height 12
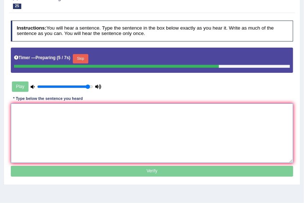
click at [85, 121] on textarea at bounding box center [152, 132] width 283 height 59
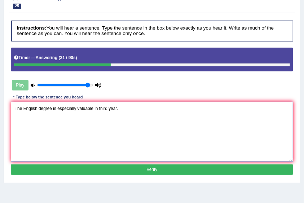
type textarea "The English degree is especially valuable in third year."
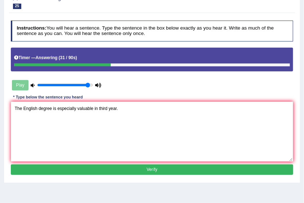
click at [135, 165] on button "Verify" at bounding box center [152, 169] width 283 height 10
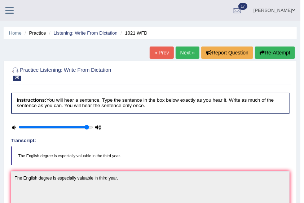
click at [183, 54] on link "Next »" at bounding box center [187, 52] width 24 height 12
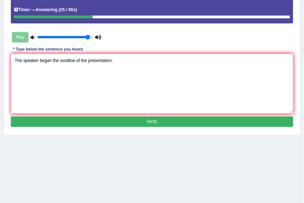
type textarea "The speaker began the ooutline of the presentation."
click at [114, 120] on button "Verify" at bounding box center [152, 121] width 283 height 10
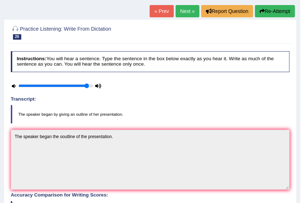
scroll to position [34, 0]
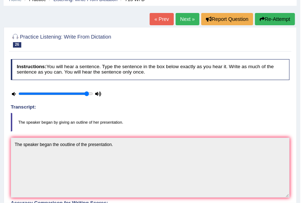
drag, startPoint x: 111, startPoint y: 101, endPoint x: 108, endPoint y: 117, distance: 16.2
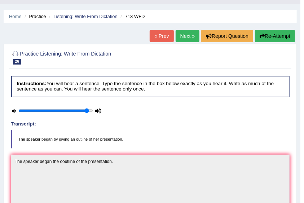
scroll to position [9, 0]
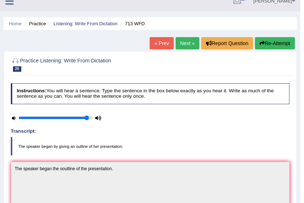
click at [190, 45] on link "Next »" at bounding box center [187, 43] width 24 height 12
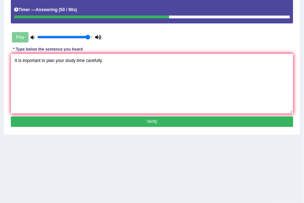
type textarea "It is important to plan your study time carefully."
click at [77, 118] on button "Verify" at bounding box center [152, 121] width 283 height 10
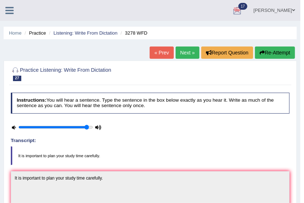
click at [182, 57] on link "Next »" at bounding box center [187, 52] width 24 height 12
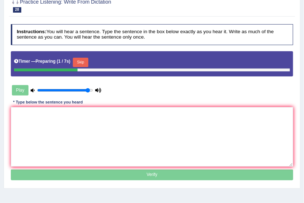
scroll to position [72, 0]
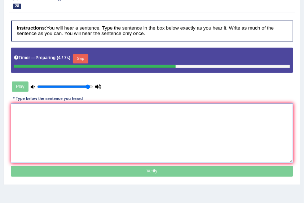
click at [145, 119] on textarea at bounding box center [152, 132] width 283 height 59
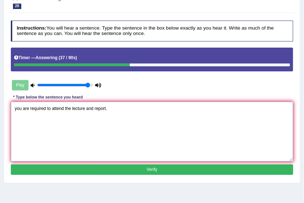
type textarea "you are required to attend the lecture and report."
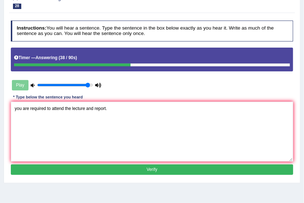
click at [156, 163] on div "Instructions: You will hear a sentence. Type the sentence in the box below exac…" at bounding box center [151, 99] width 285 height 162
click at [156, 164] on button "Verify" at bounding box center [152, 169] width 283 height 10
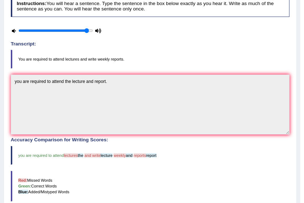
scroll to position [24, 0]
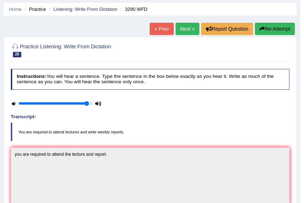
click at [277, 30] on button "Re-Attempt" at bounding box center [275, 29] width 40 height 12
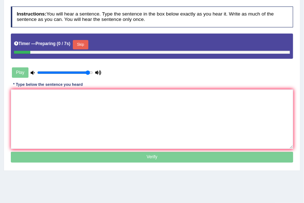
scroll to position [96, 0]
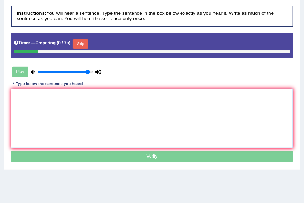
click at [77, 116] on textarea at bounding box center [152, 118] width 283 height 59
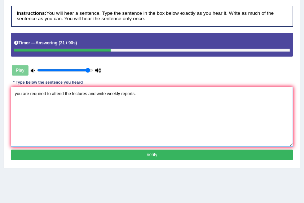
type textarea "you are required to attend the lectures and write weekly reports."
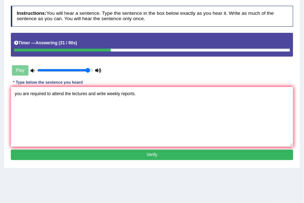
click at [138, 155] on button "Verify" at bounding box center [152, 155] width 283 height 10
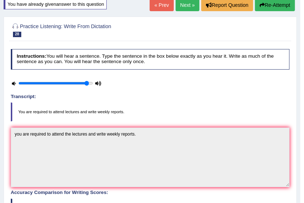
scroll to position [0, 0]
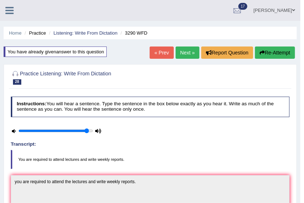
click at [186, 54] on link "Next »" at bounding box center [187, 52] width 24 height 12
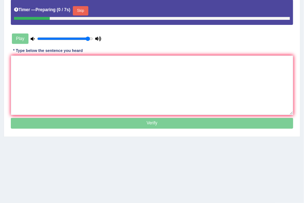
scroll to position [120, 0]
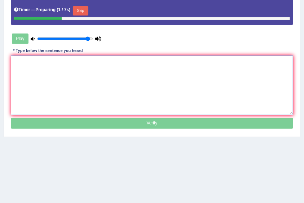
click at [113, 79] on textarea at bounding box center [152, 84] width 283 height 59
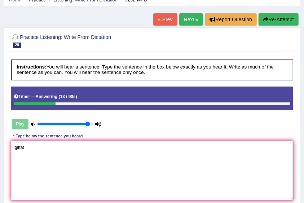
scroll to position [0, 0]
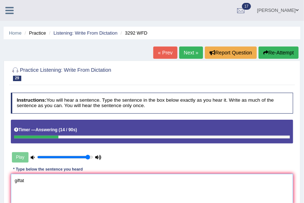
type textarea "giftat"
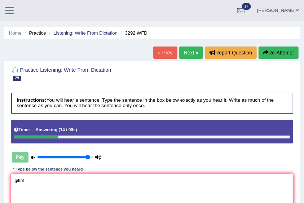
click at [271, 51] on button "Re-Attempt" at bounding box center [278, 52] width 40 height 12
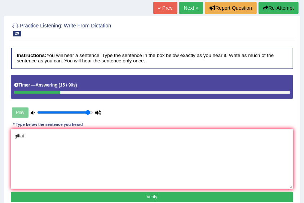
scroll to position [96, 0]
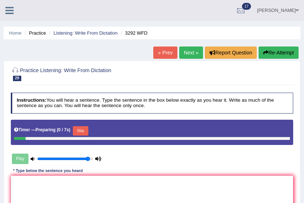
click at [166, 175] on textarea at bounding box center [152, 204] width 283 height 59
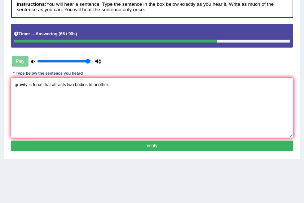
type textarea "gravity is force that attracts two bodies to another."
click at [33, 142] on button "Verify" at bounding box center [152, 146] width 283 height 10
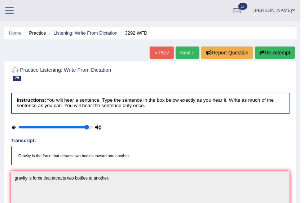
click at [188, 51] on link "Next »" at bounding box center [187, 52] width 24 height 12
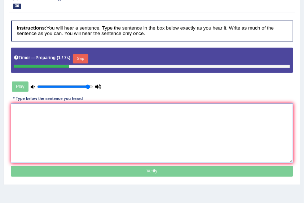
click at [188, 112] on textarea at bounding box center [152, 132] width 283 height 59
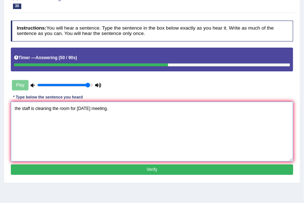
click at [15, 111] on textarea "the staff is cleaning the room for [DATE] meeting." at bounding box center [152, 131] width 283 height 59
type textarea "The staff is cleaning the room for [DATE] meeting."
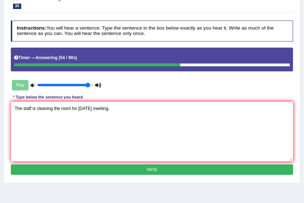
click at [69, 169] on button "Verify" at bounding box center [152, 169] width 283 height 10
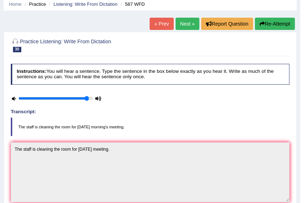
scroll to position [24, 0]
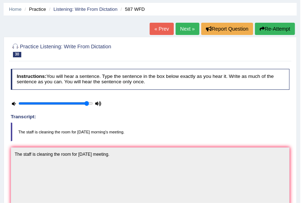
click at [7, 7] on ul "Home Practice Listening: Write From Dictation 587 WFD" at bounding box center [150, 9] width 293 height 13
click at [13, 7] on link "Home" at bounding box center [15, 8] width 13 height 5
